Goal: Transaction & Acquisition: Purchase product/service

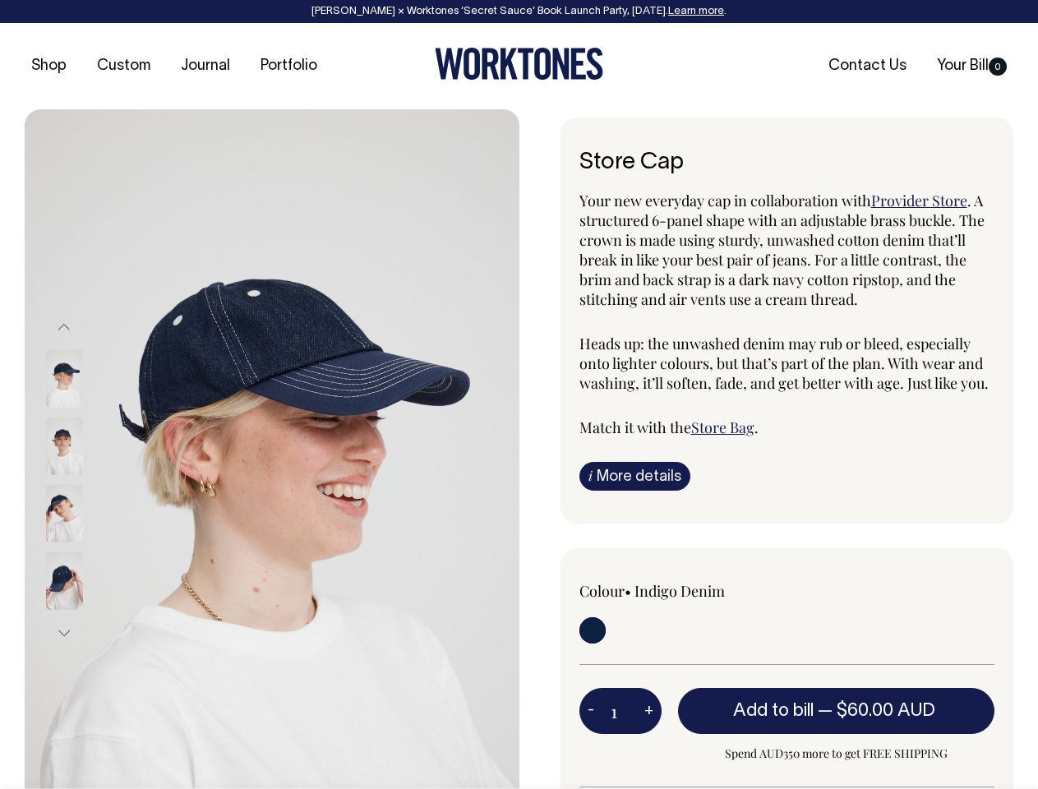
click at [272, 449] on img at bounding box center [272, 479] width 495 height 741
click at [86, 480] on div at bounding box center [86, 513] width 82 height 67
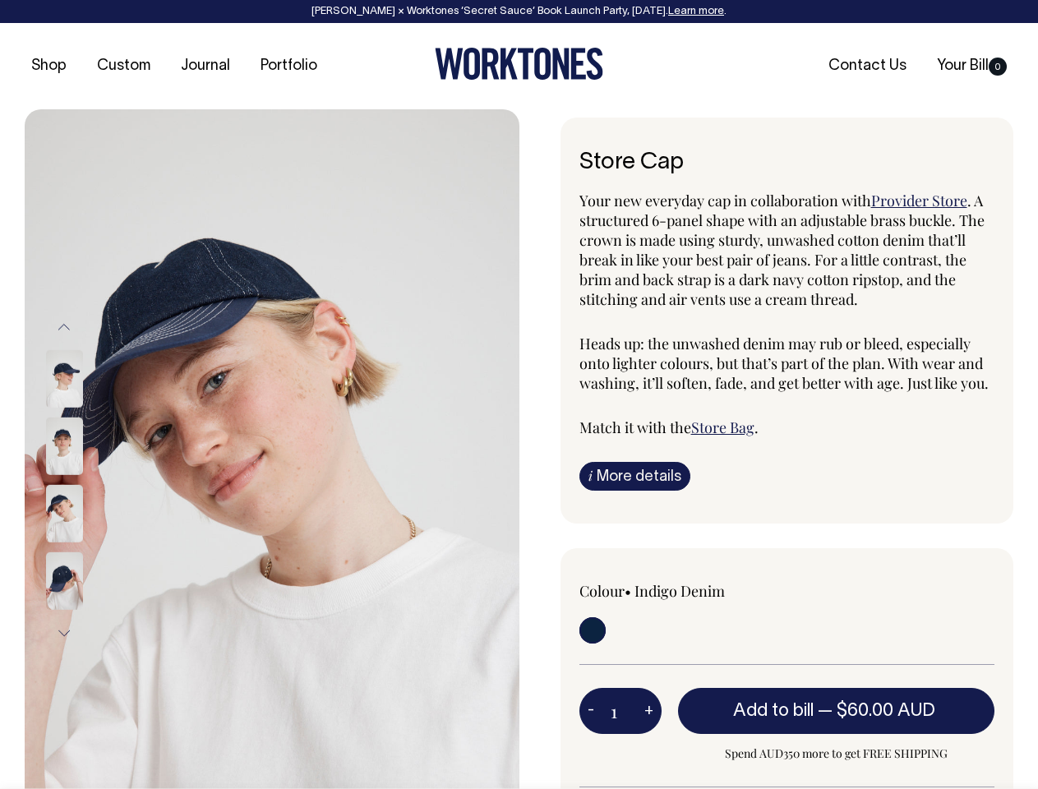
click at [64, 327] on button "Previous" at bounding box center [64, 327] width 25 height 37
click at [86, 547] on div at bounding box center [86, 580] width 82 height 67
click at [64, 633] on button "Next" at bounding box center [64, 633] width 25 height 37
click at [591, 710] on button "-" at bounding box center [590, 711] width 23 height 33
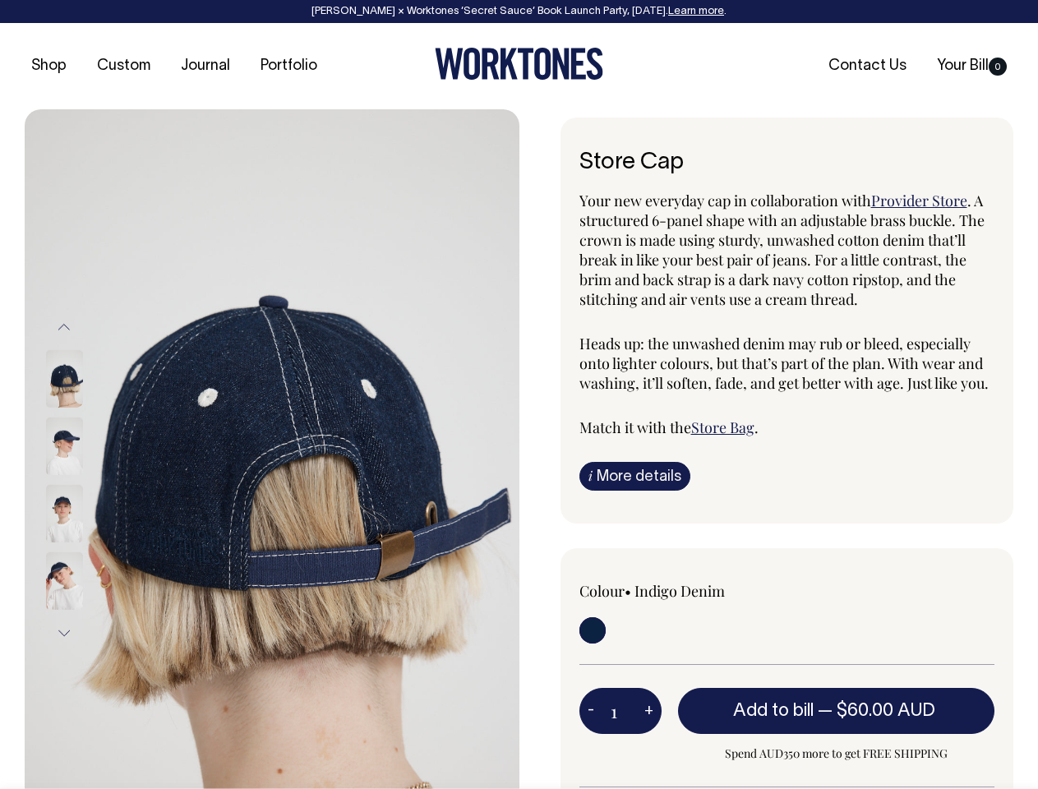
click at [649, 710] on button "+" at bounding box center [648, 711] width 25 height 33
type input "2"
click at [837, 710] on span "— $60.00 AUD" at bounding box center [879, 711] width 122 height 16
